Goal: Task Accomplishment & Management: Use online tool/utility

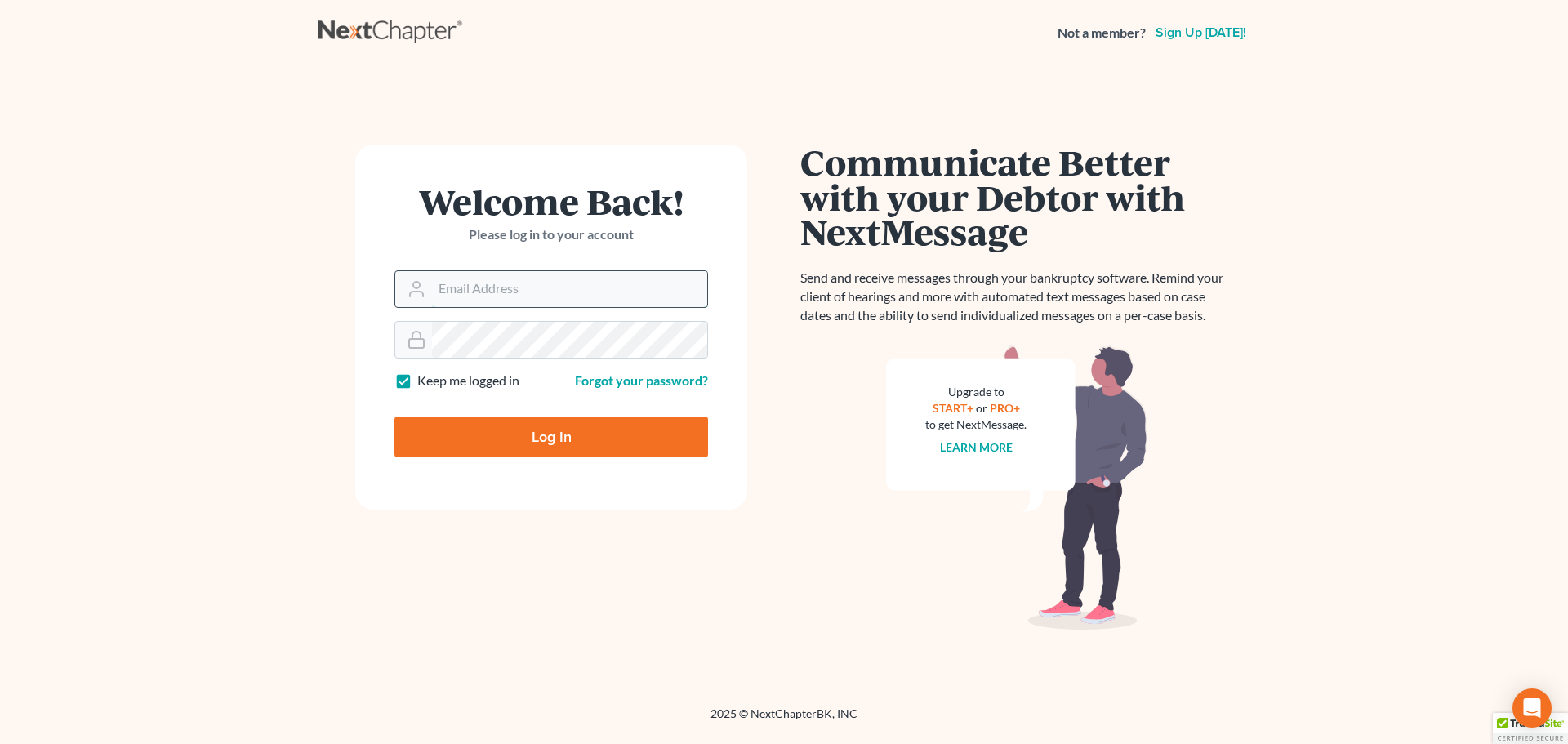
click at [546, 287] on input "Email Address" at bounding box center [570, 289] width 275 height 36
type input "hannahhooker@equaljusticelawgroup.com"
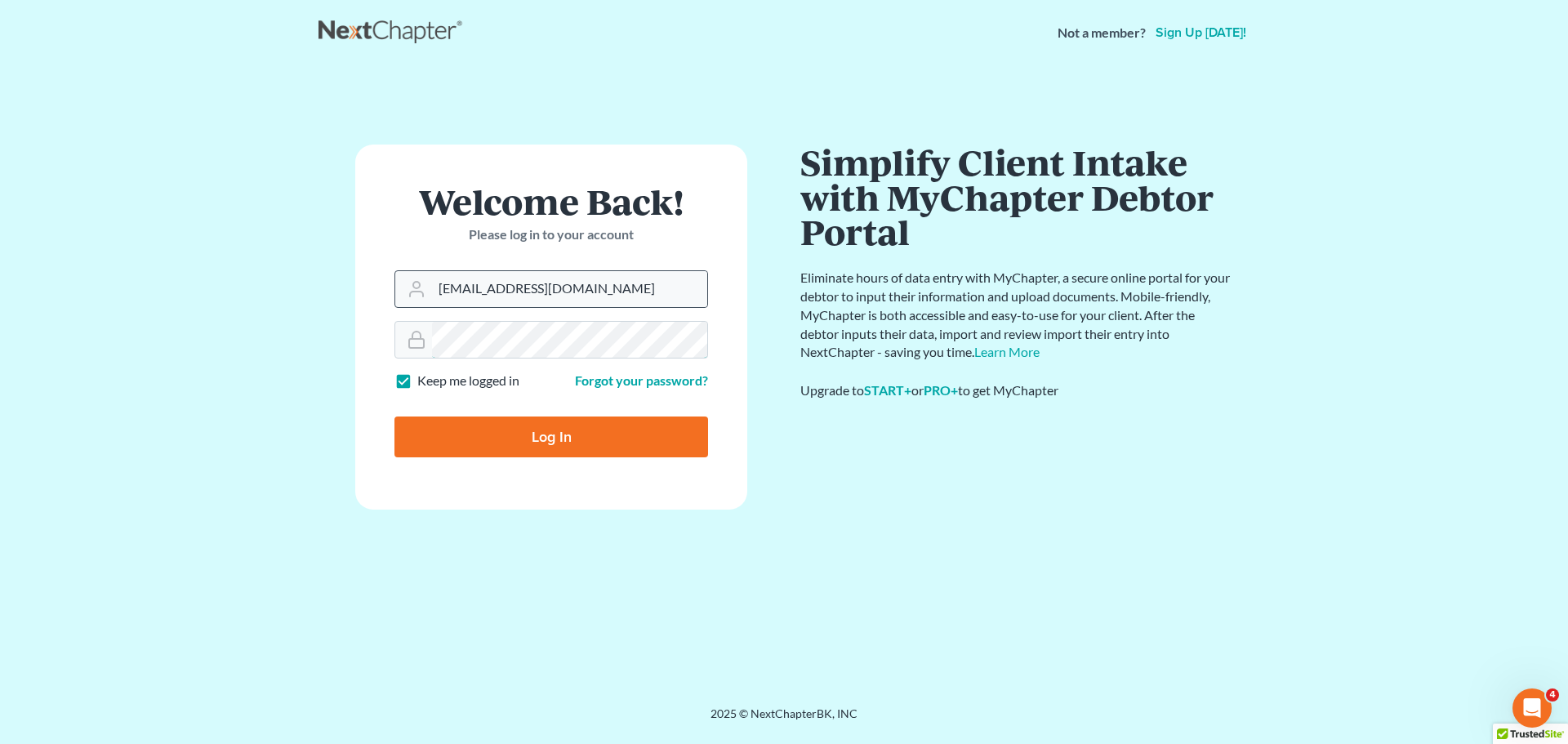
click at [394, 417] on input "Log In" at bounding box center [551, 437] width 313 height 41
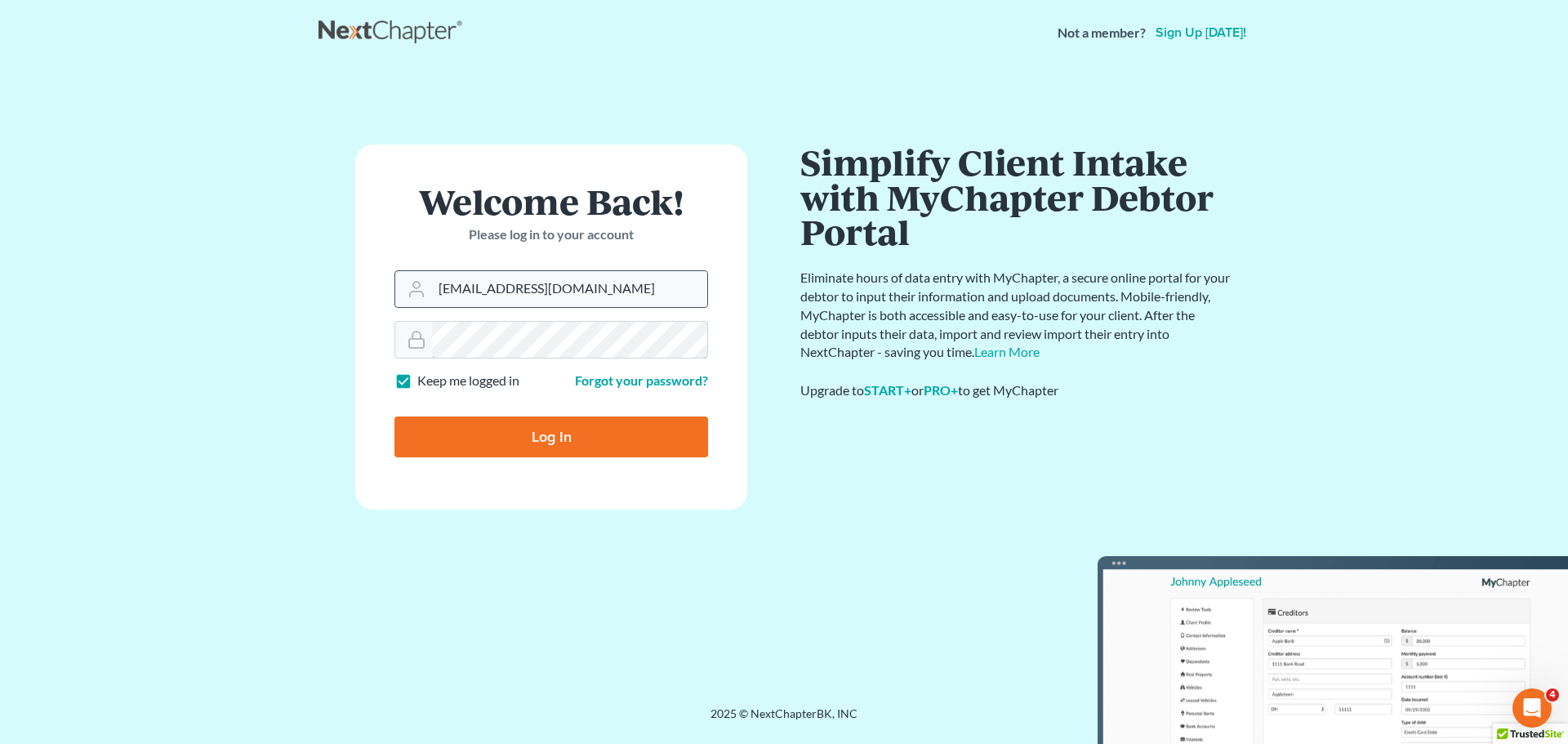
type input "Thinking..."
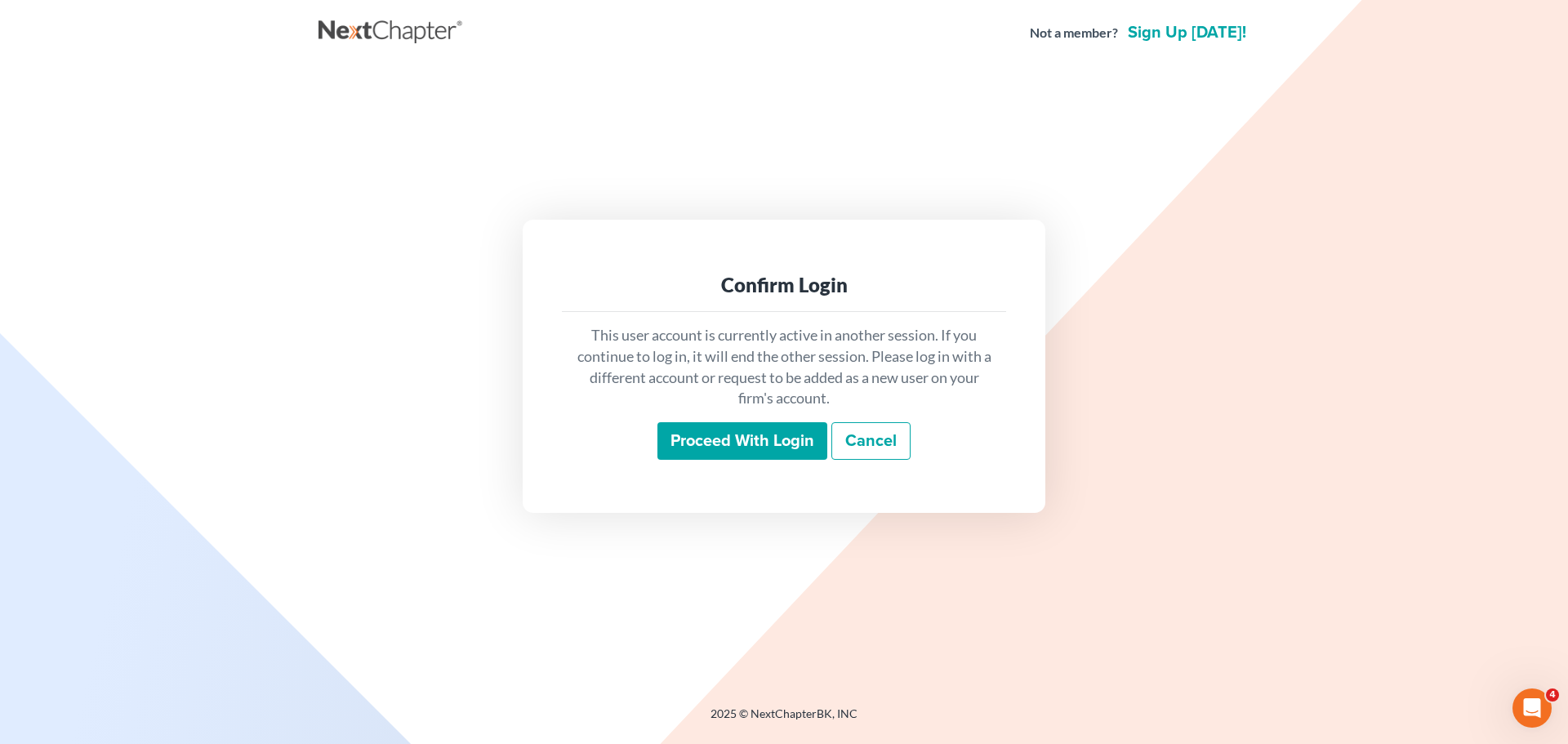
click at [720, 440] on input "Proceed with login" at bounding box center [742, 440] width 170 height 37
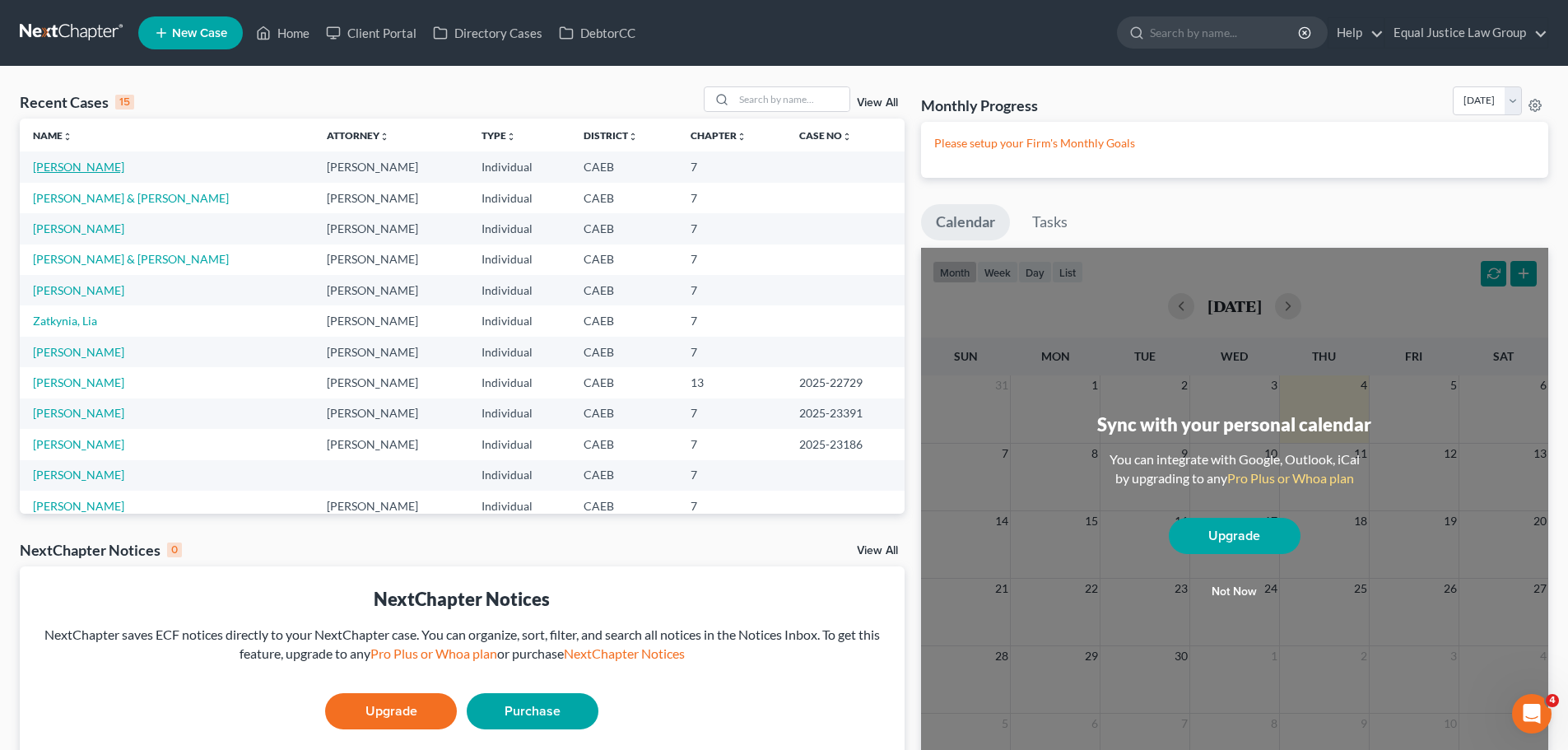
click at [79, 172] on link "[PERSON_NAME]" at bounding box center [78, 166] width 91 height 14
select select "4"
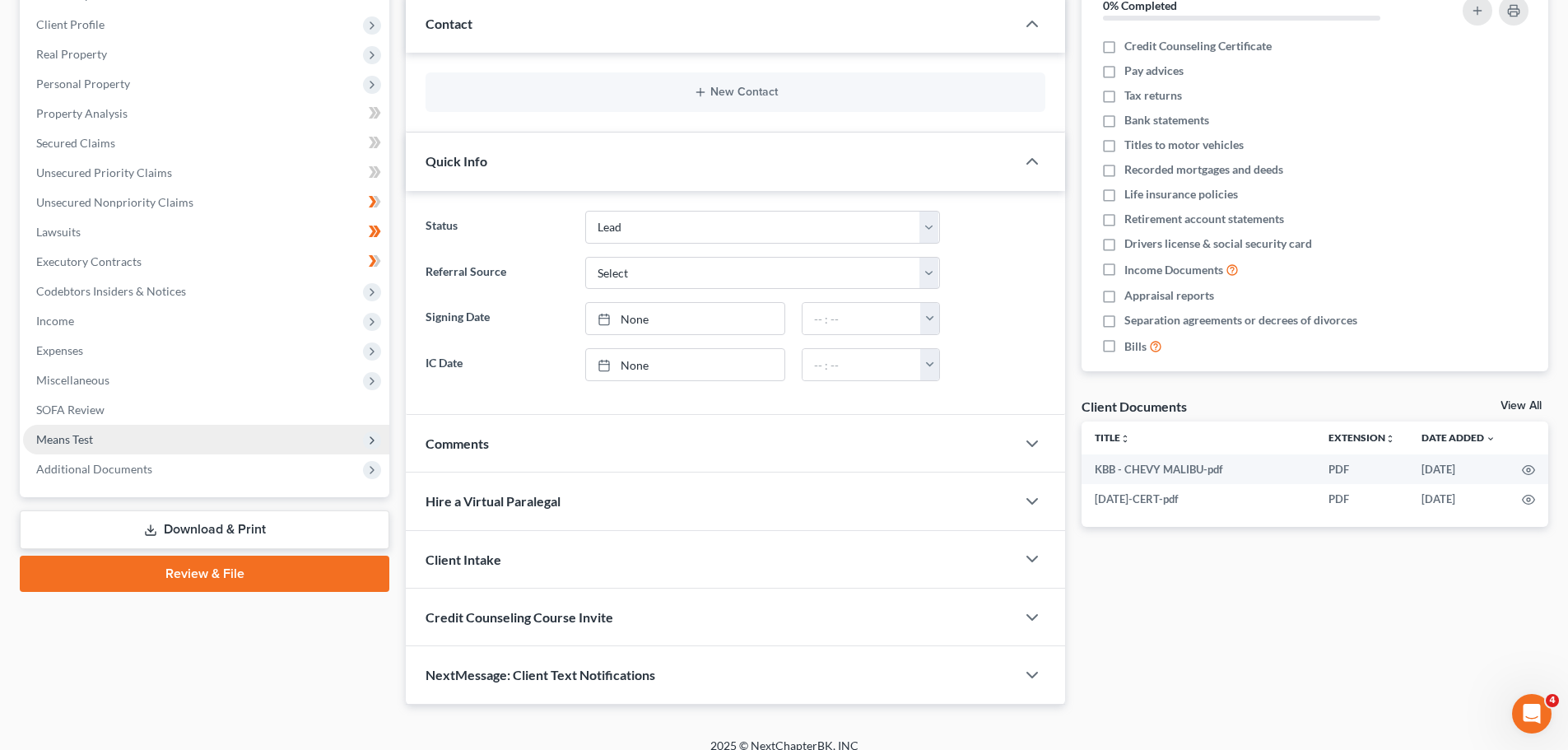
scroll to position [238, 0]
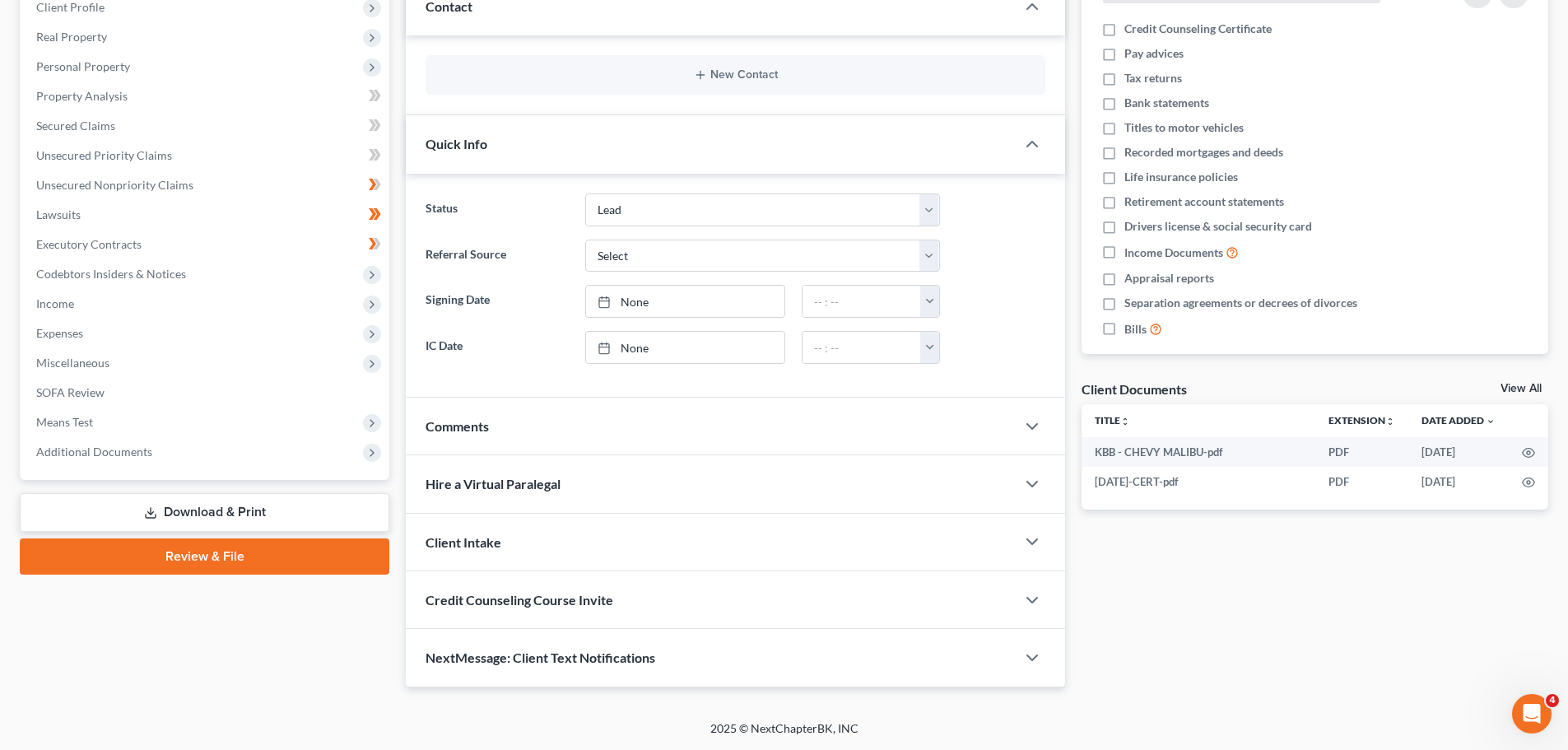
click at [215, 507] on link "Download & Print" at bounding box center [205, 512] width 370 height 38
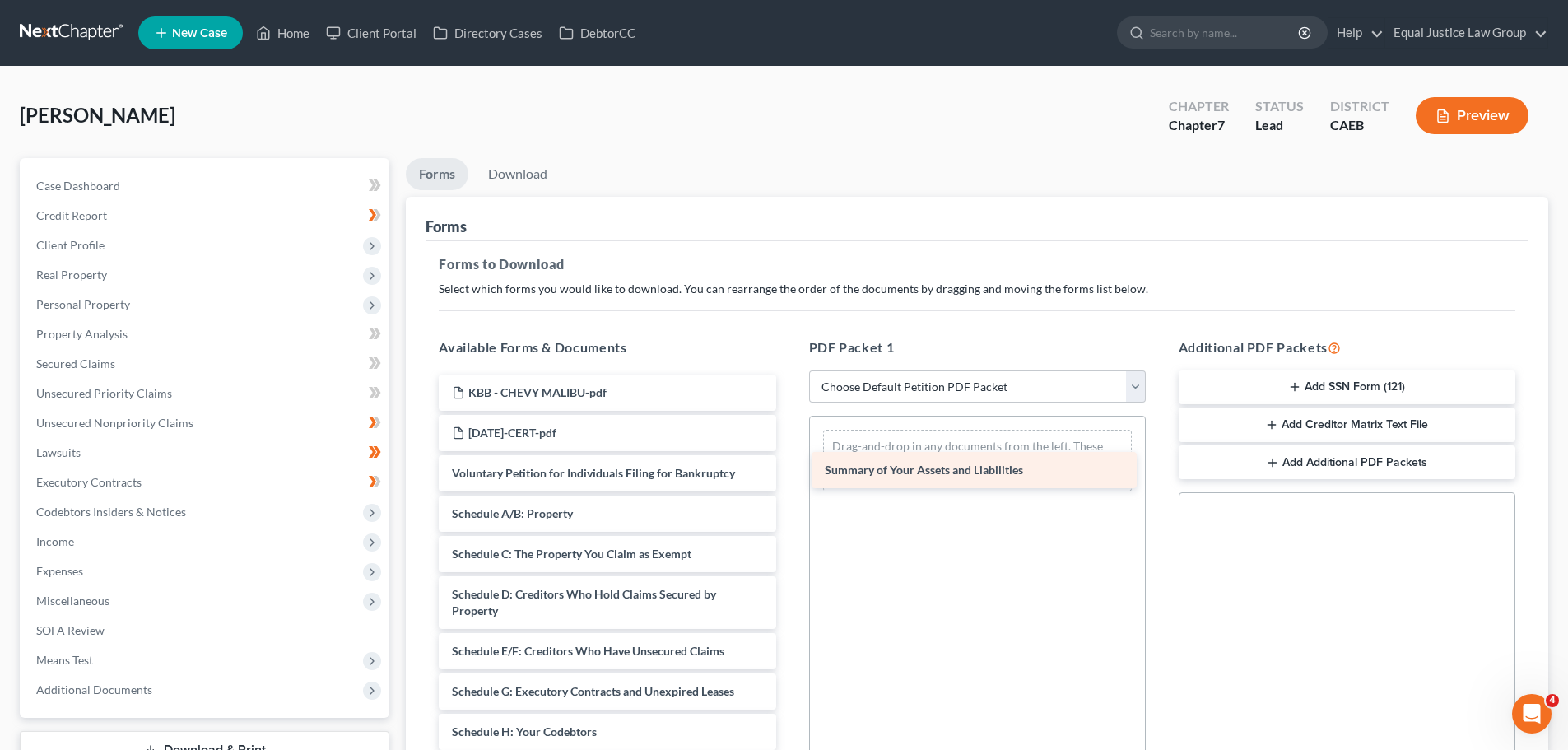
drag, startPoint x: 662, startPoint y: 512, endPoint x: 1035, endPoint y: 469, distance: 375.5
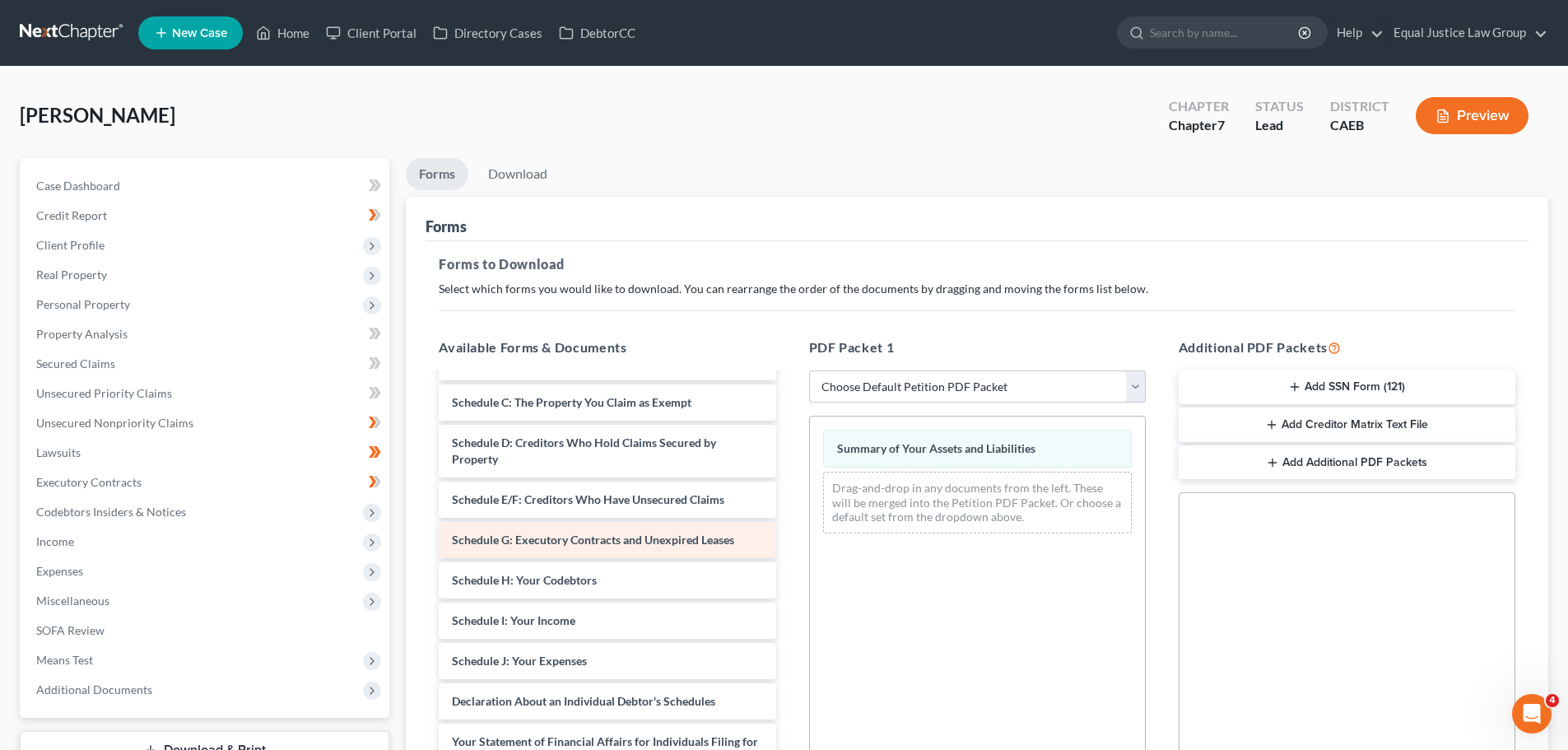
scroll to position [164, 0]
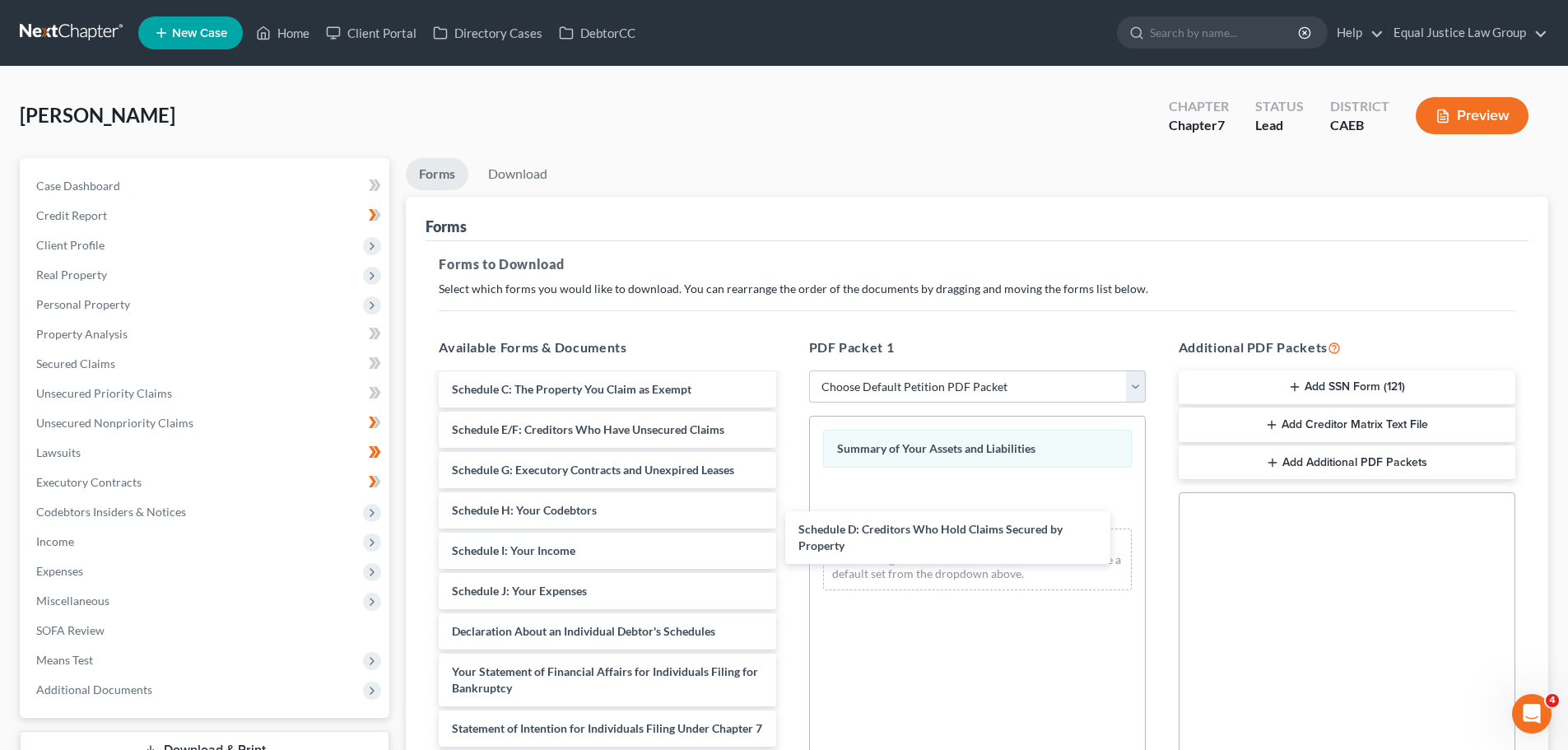
drag, startPoint x: 608, startPoint y: 436, endPoint x: 970, endPoint y: 531, distance: 374.3
click at [788, 532] on div "Schedule D: Creditors Who Hold Claims Secured by Property KBB - [GEOGRAPHIC_DAT…" at bounding box center [606, 595] width 363 height 772
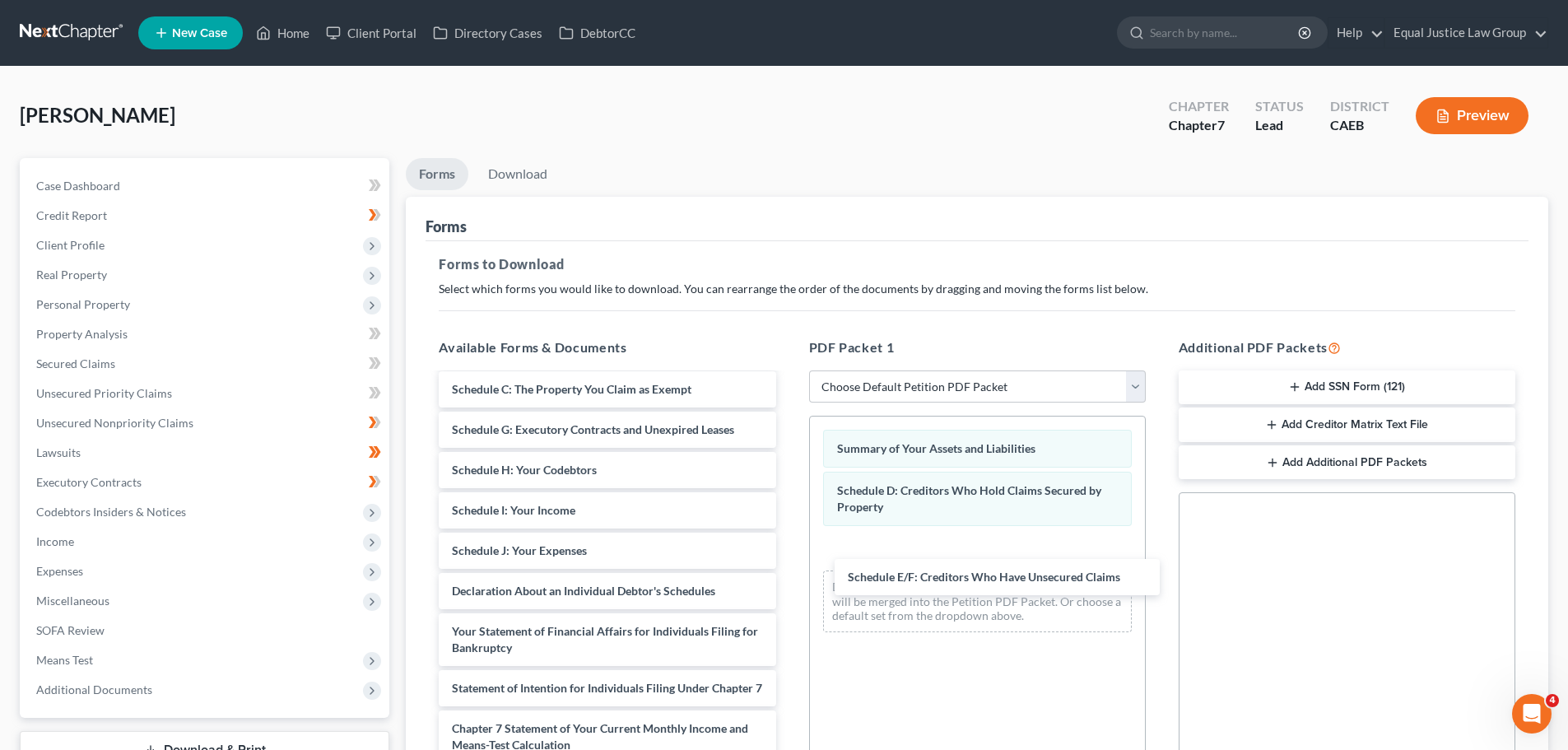
drag, startPoint x: 603, startPoint y: 433, endPoint x: 999, endPoint y: 576, distance: 421.0
click at [788, 578] on div "Schedule E/F: Creditors Who Have Unsecured Claims KBB - CHEVY MALIBU-pdf [DATE]…" at bounding box center [606, 575] width 363 height 731
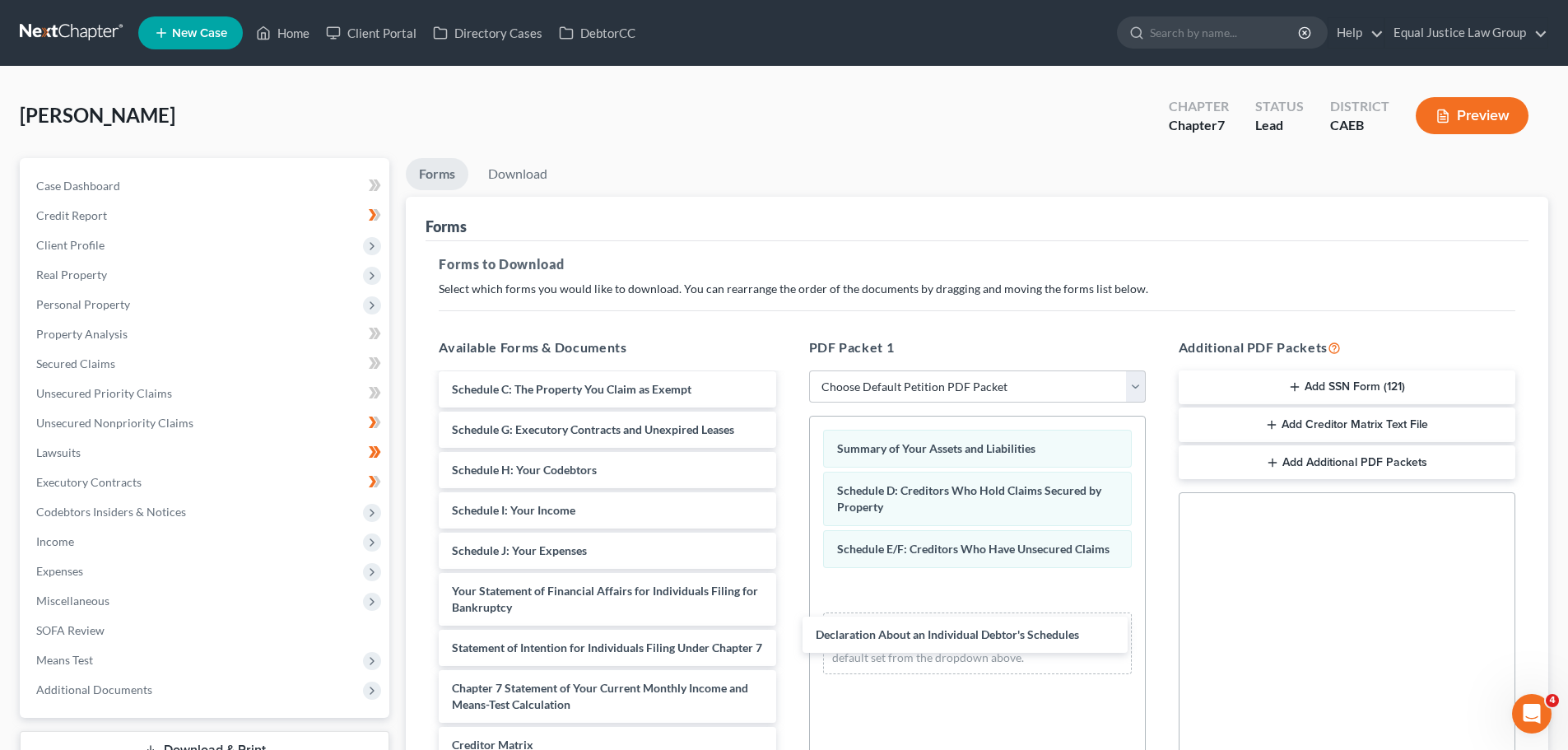
drag, startPoint x: 560, startPoint y: 595, endPoint x: 947, endPoint y: 626, distance: 388.2
click at [788, 628] on div "Declaration About an Individual Debtor's Schedules KBB - CHEVY MALIBU-pdf [DATE…" at bounding box center [606, 555] width 363 height 691
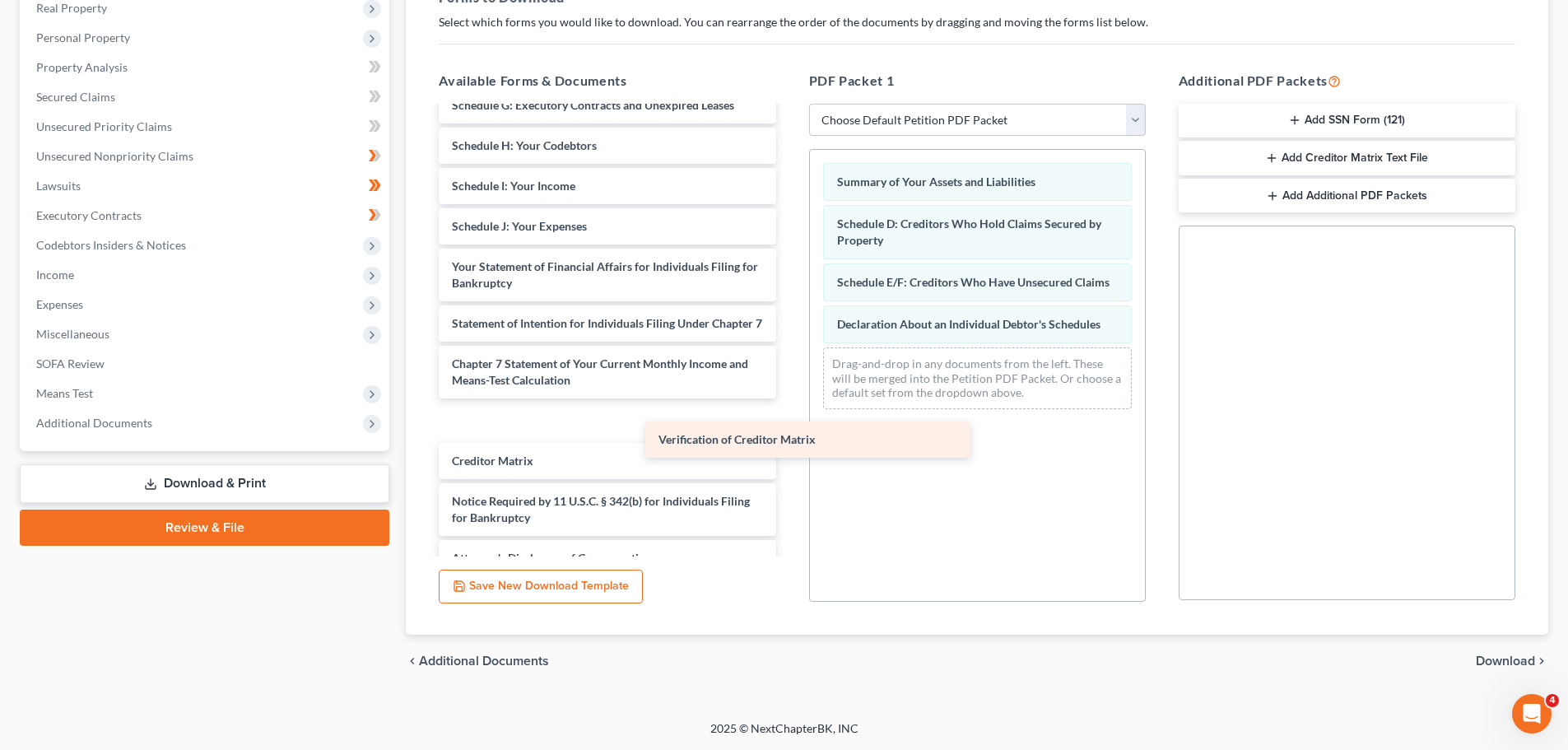
scroll to position [263, 0]
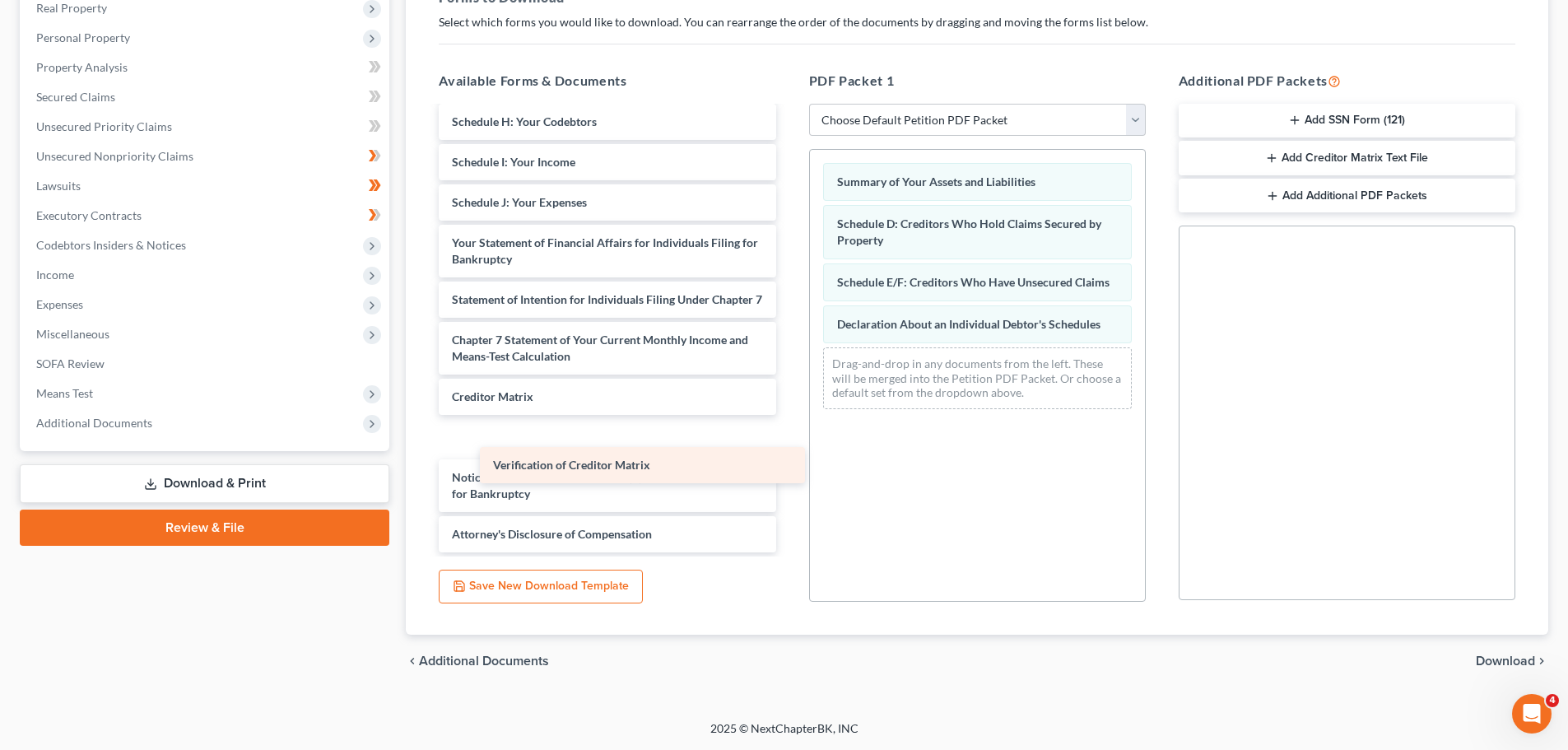
drag, startPoint x: 537, startPoint y: 430, endPoint x: 551, endPoint y: 467, distance: 39.6
click at [551, 467] on div "Verification of Creditor Matrix KBB - CHEVY MALIBU-pdf [DATE]-CERT-pdf Voluntar…" at bounding box center [606, 207] width 363 height 691
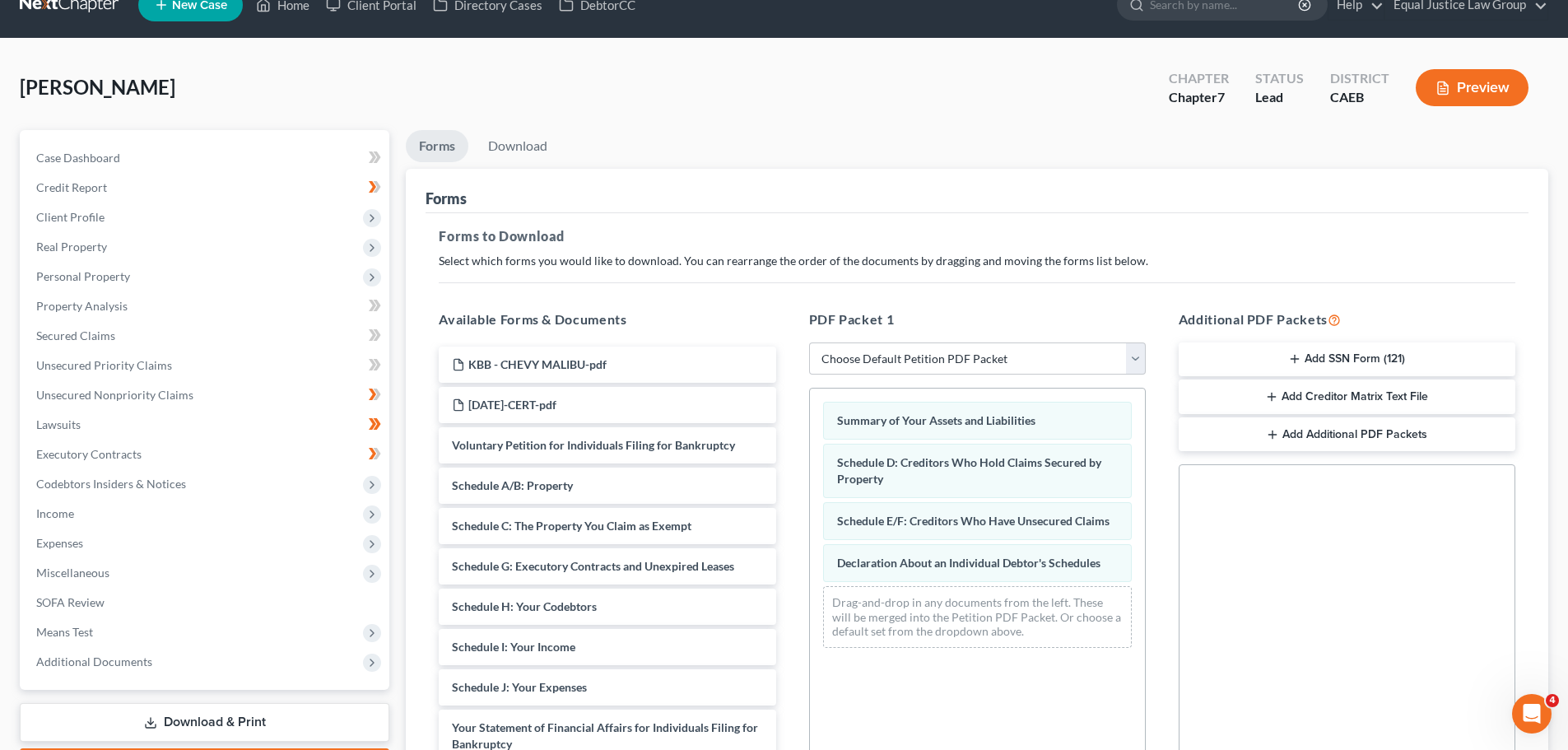
scroll to position [0, 0]
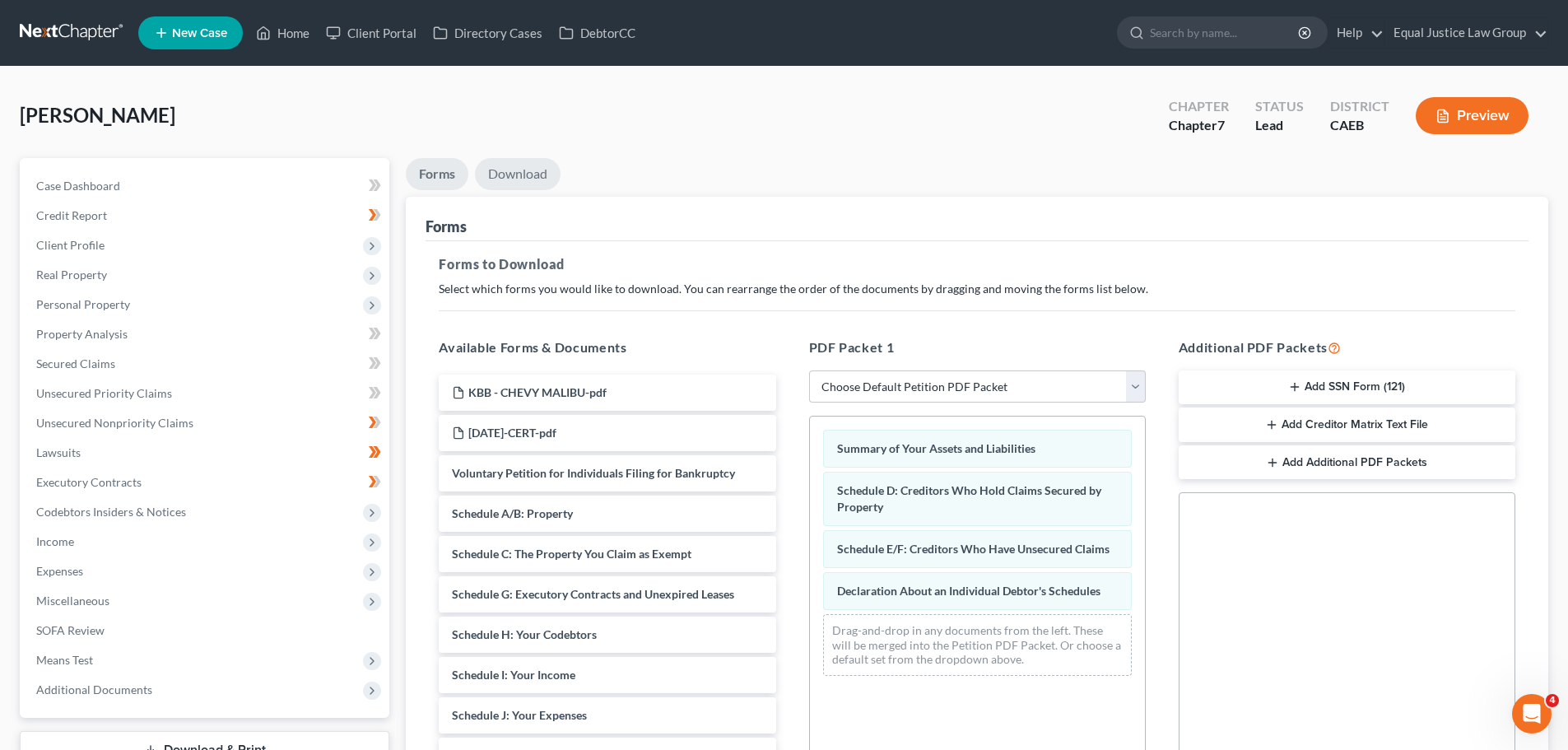
click at [528, 168] on link "Download" at bounding box center [517, 174] width 86 height 32
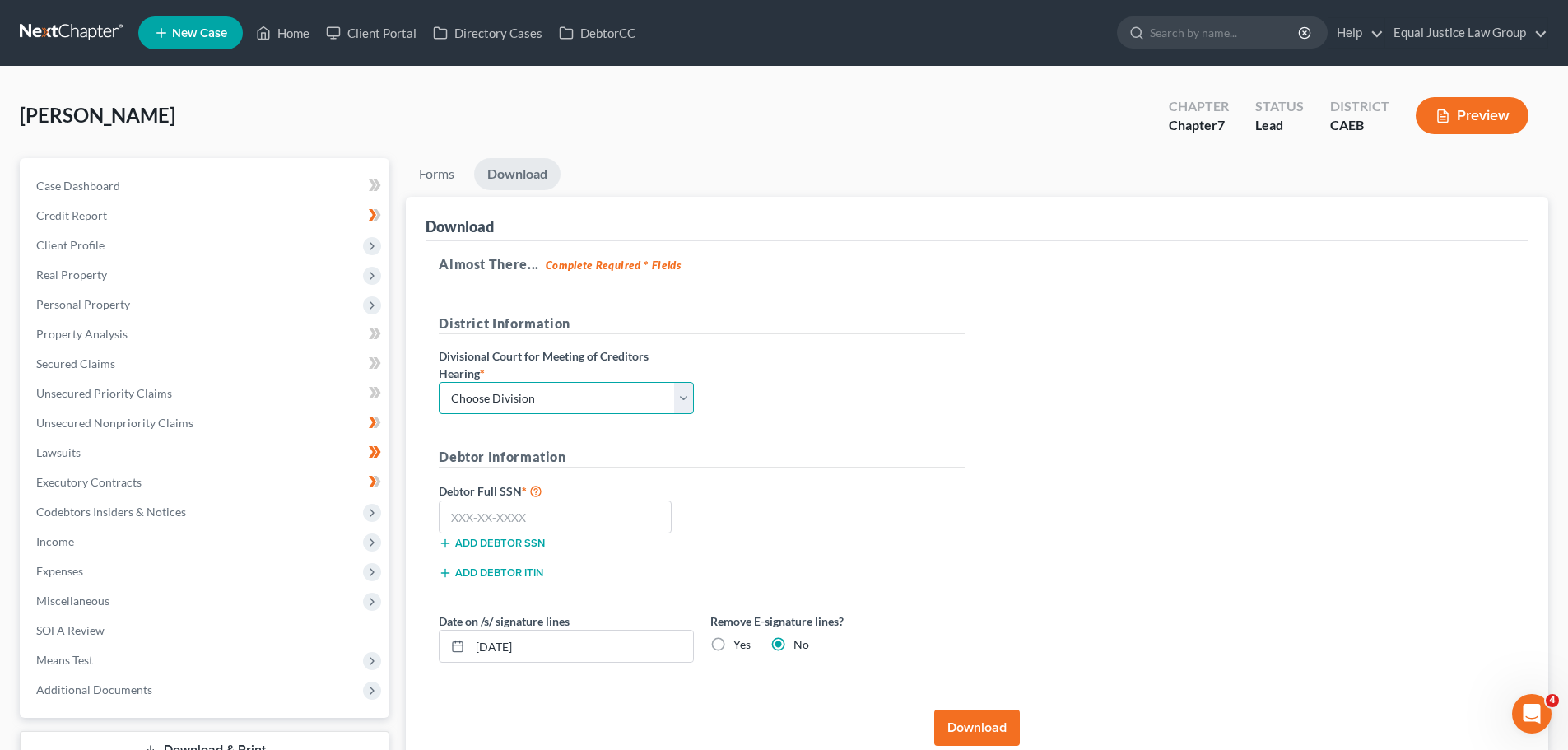
click at [505, 391] on select "Choose Division Fresno Modesto [GEOGRAPHIC_DATA]" at bounding box center [566, 398] width 255 height 32
select select "2"
click at [439, 382] on select "Choose Division Fresno Modesto [GEOGRAPHIC_DATA]" at bounding box center [566, 398] width 255 height 32
click at [523, 516] on input "text" at bounding box center [555, 517] width 233 height 32
paste input "547-89-1827"
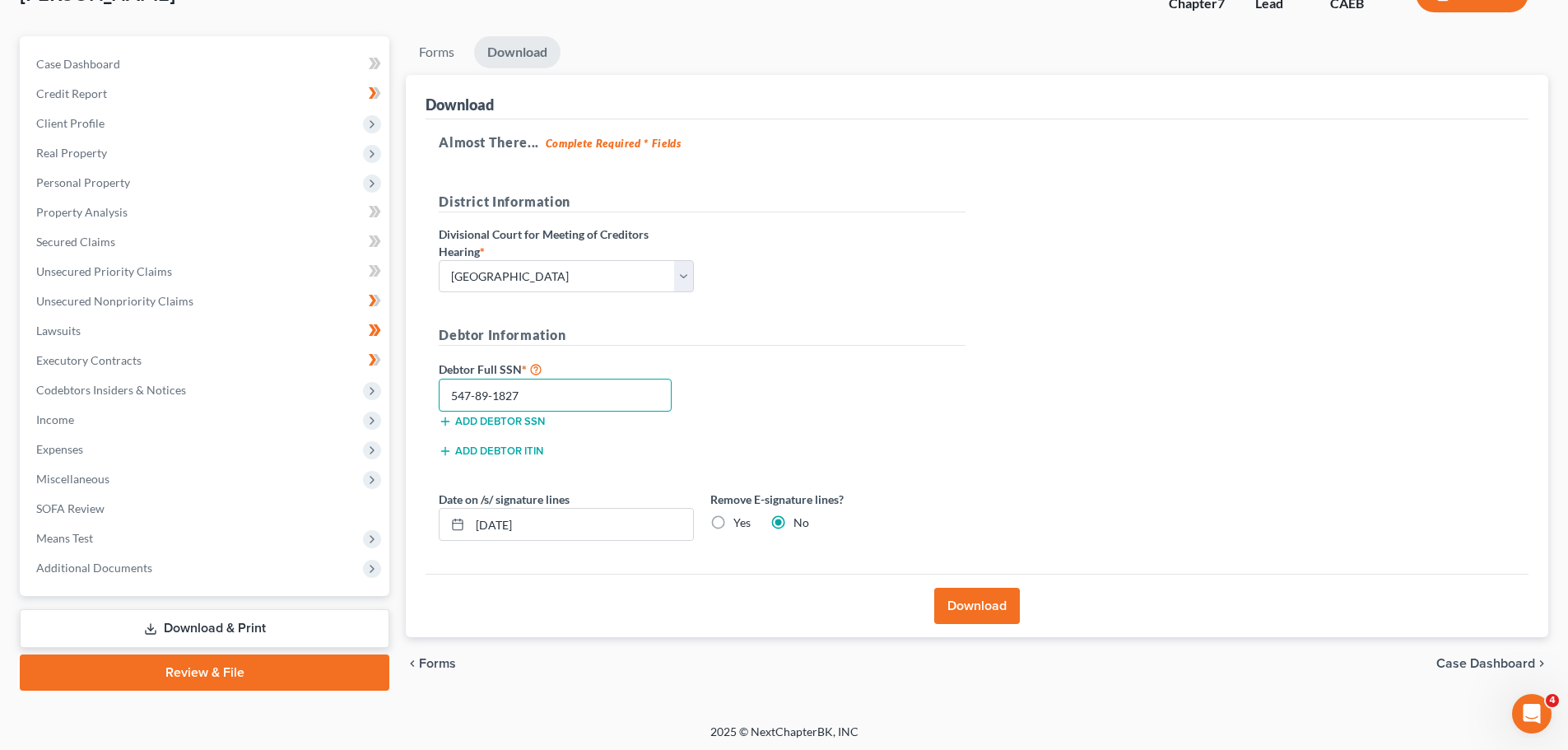
scroll to position [125, 0]
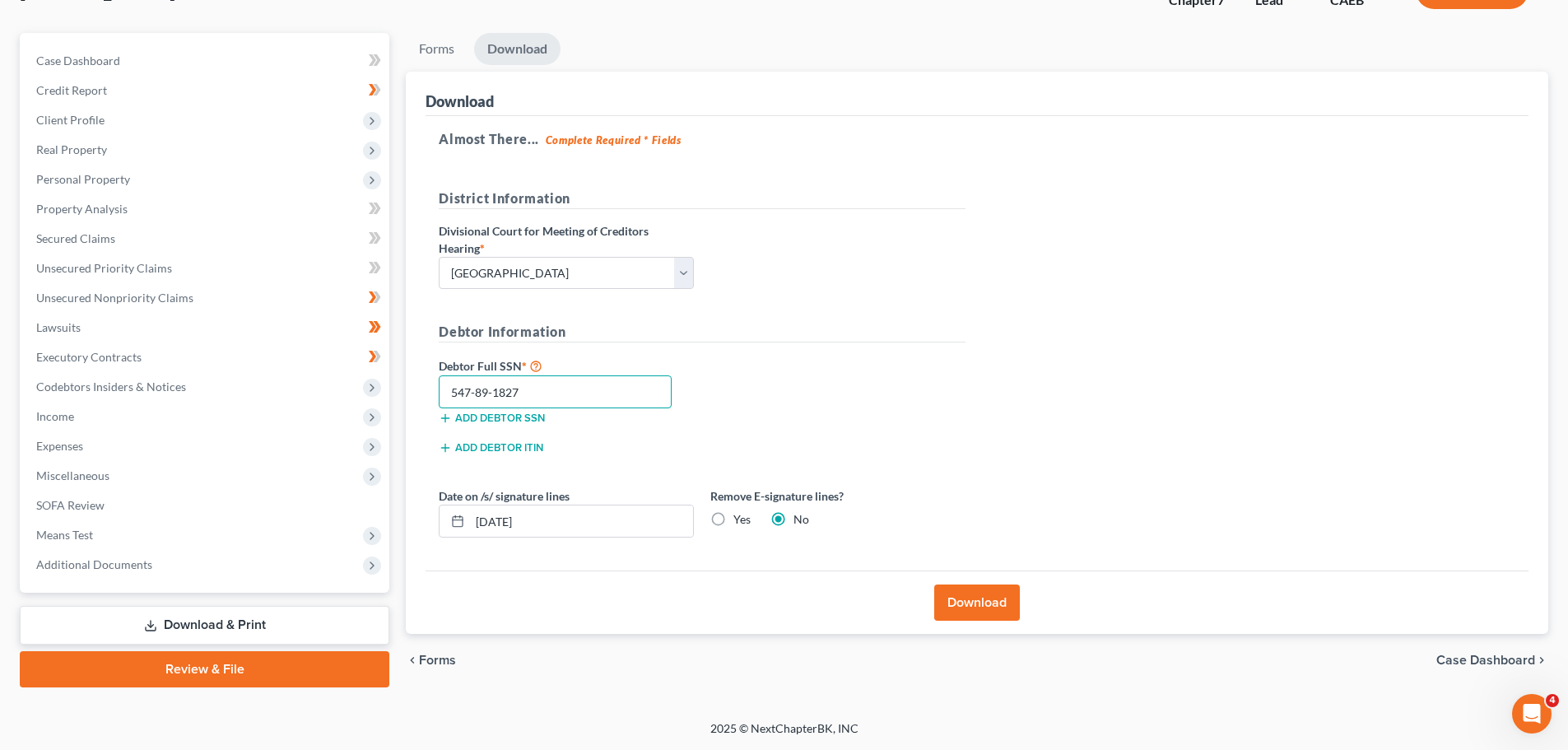
type input "547-89-1827"
click at [988, 599] on button "Download" at bounding box center [976, 602] width 86 height 36
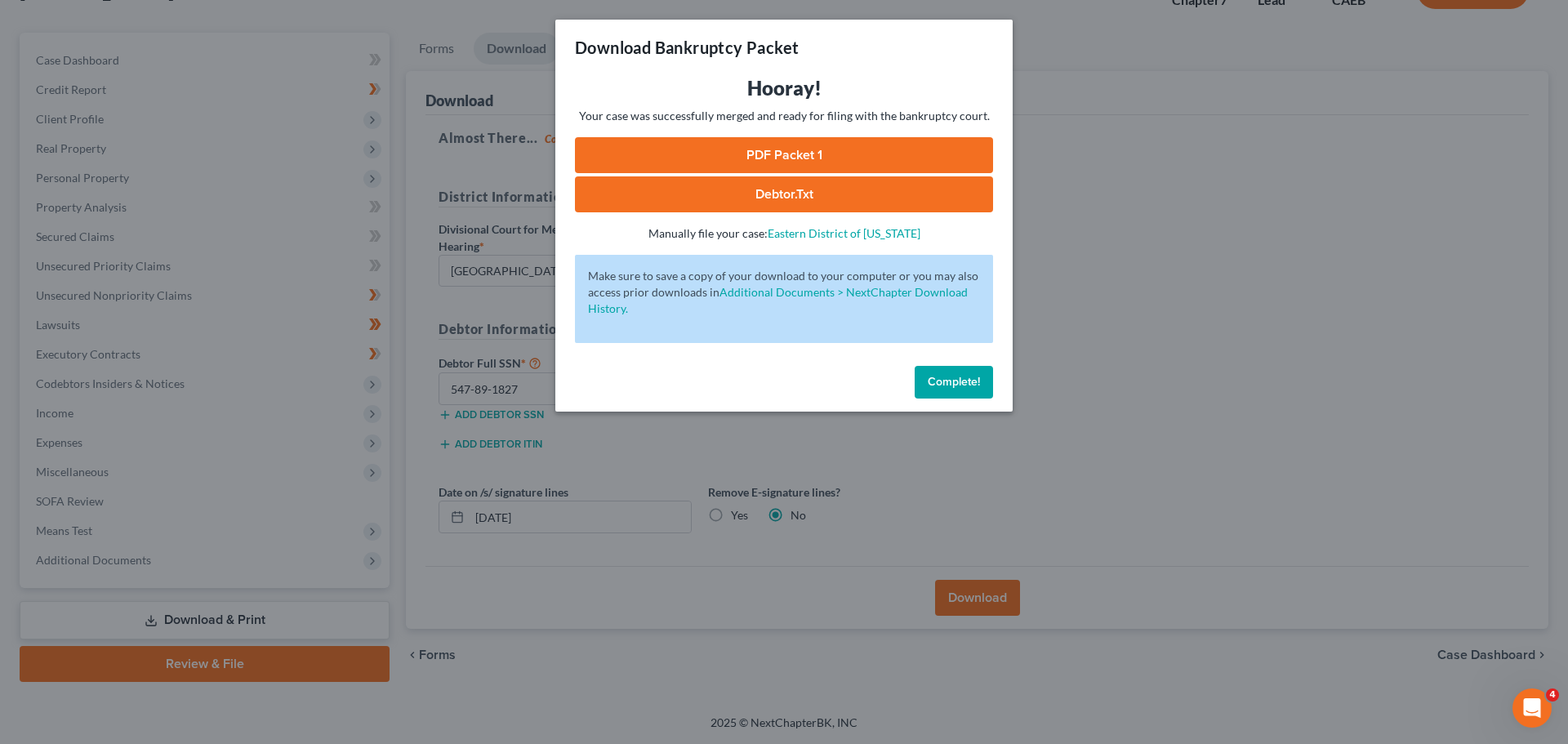
click at [853, 151] on link "PDF Packet 1" at bounding box center [784, 155] width 418 height 36
click at [962, 372] on button "Complete!" at bounding box center [954, 382] width 78 height 32
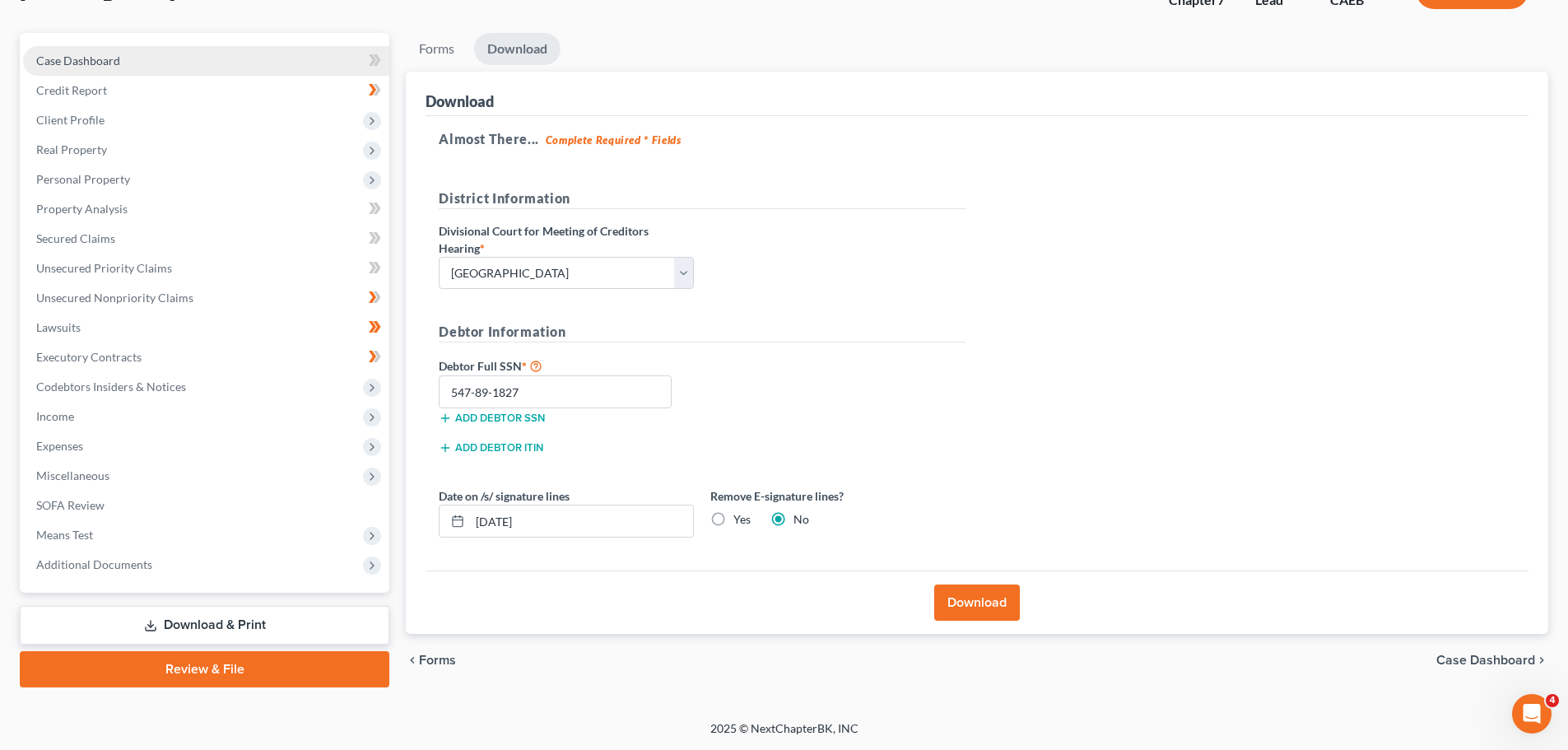
scroll to position [123, 0]
